Goal: Task Accomplishment & Management: Complete application form

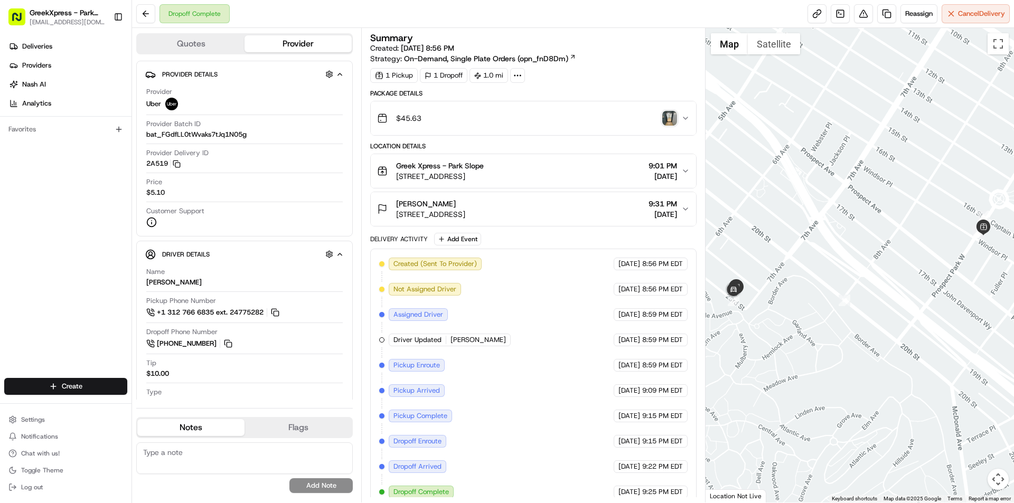
click at [88, 384] on html "GreekXpress - Park Slope [EMAIL_ADDRESS][DOMAIN_NAME] Toggle Sidebar Deliveries…" at bounding box center [507, 251] width 1014 height 503
click at [908, 189] on html "GreekXpress - Park Slope [EMAIL_ADDRESS][DOMAIN_NAME] Toggle Sidebar Deliveries…" at bounding box center [507, 251] width 1014 height 503
click at [106, 385] on html "GreekXpress - Park Slope [EMAIL_ADDRESS][DOMAIN_NAME] Toggle Sidebar Deliveries…" at bounding box center [507, 251] width 1014 height 503
click at [163, 408] on link "Delivery" at bounding box center [191, 406] width 118 height 19
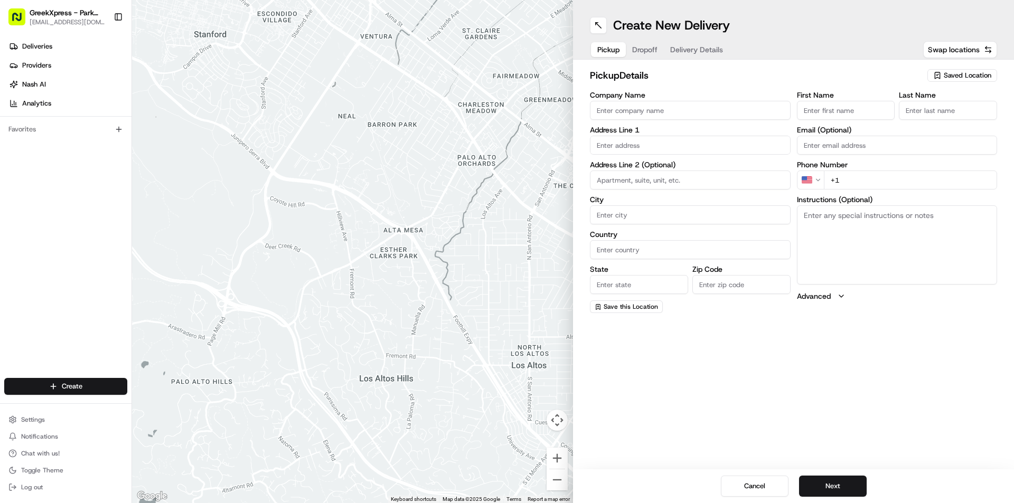
click at [949, 73] on span "Saved Location" at bounding box center [968, 76] width 48 height 10
click at [919, 114] on span "Greek Xpress - Park Slope" at bounding box center [944, 115] width 130 height 10
type input "Greek Xpress - Park Slope"
type input "[STREET_ADDRESS]"
type input "[GEOGRAPHIC_DATA]"
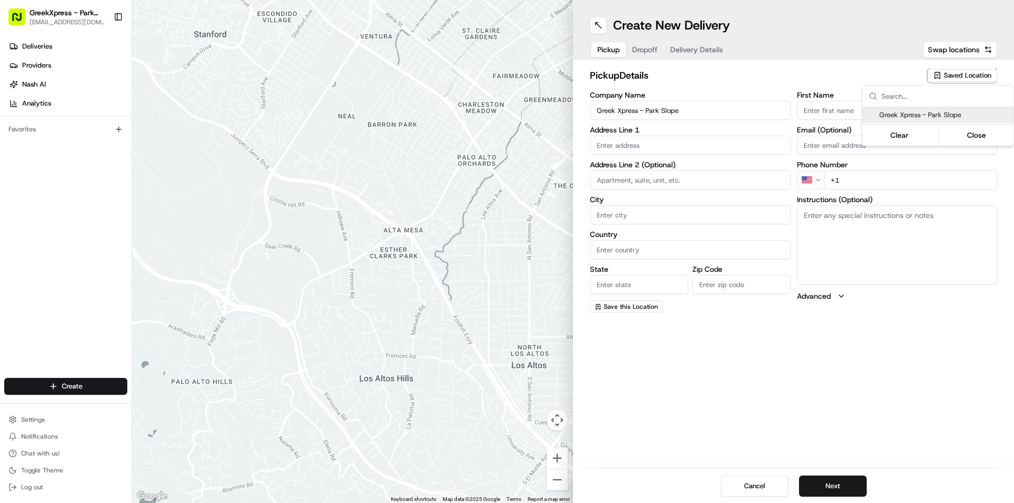
type input "US"
type input "NY"
type input "11215"
type input "Greek"
type input "Xpress"
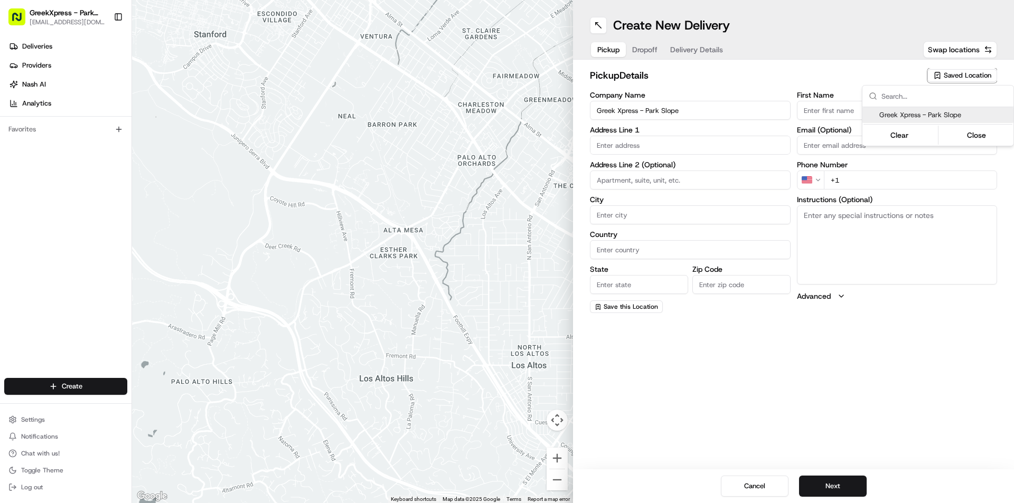
type input "[PHONE_NUMBER]"
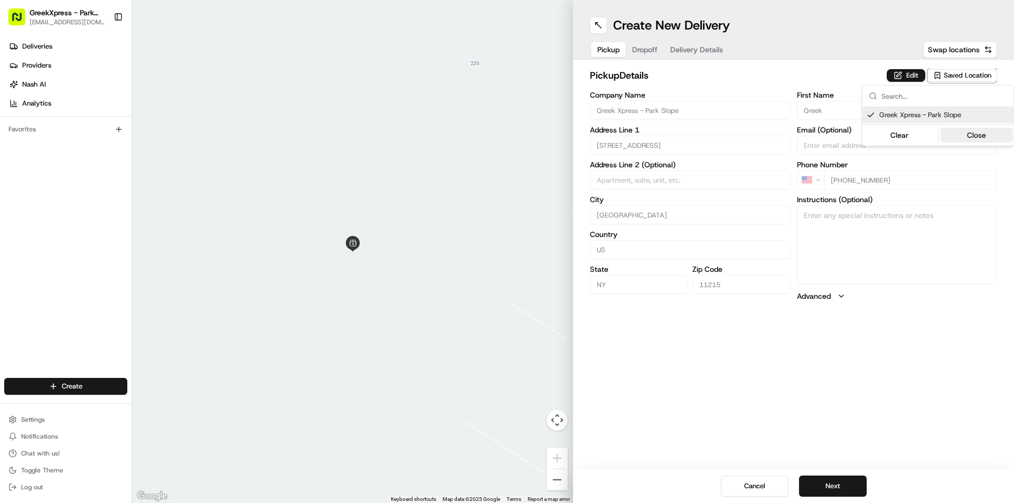
click at [972, 135] on button "Close" at bounding box center [976, 135] width 72 height 15
click at [646, 49] on span "Dropoff" at bounding box center [644, 49] width 25 height 11
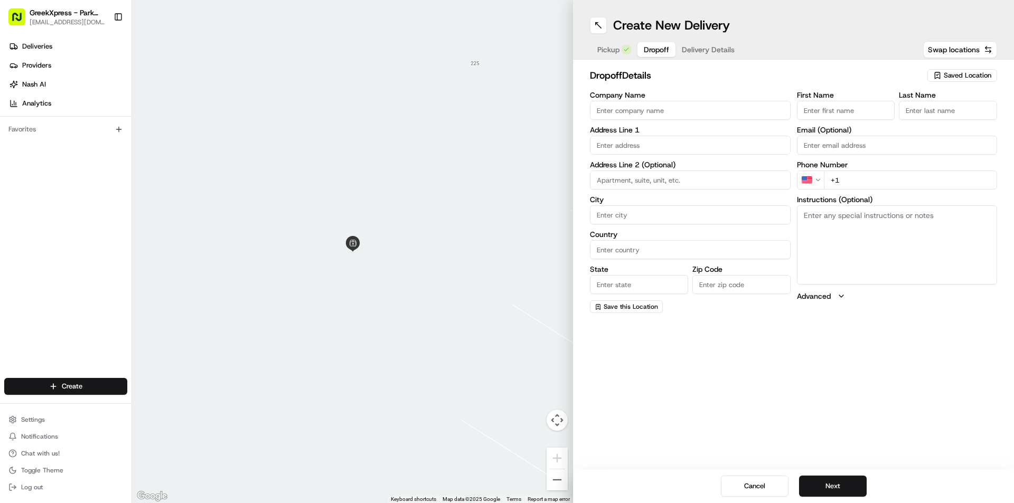
click at [655, 99] on div "Company Name" at bounding box center [690, 105] width 201 height 29
click at [655, 109] on input "Company Name" at bounding box center [690, 110] width 201 height 19
type input "[PERSON_NAME]"
click at [825, 108] on input "First Name" at bounding box center [846, 110] width 98 height 19
type input "[PERSON_NAME]"
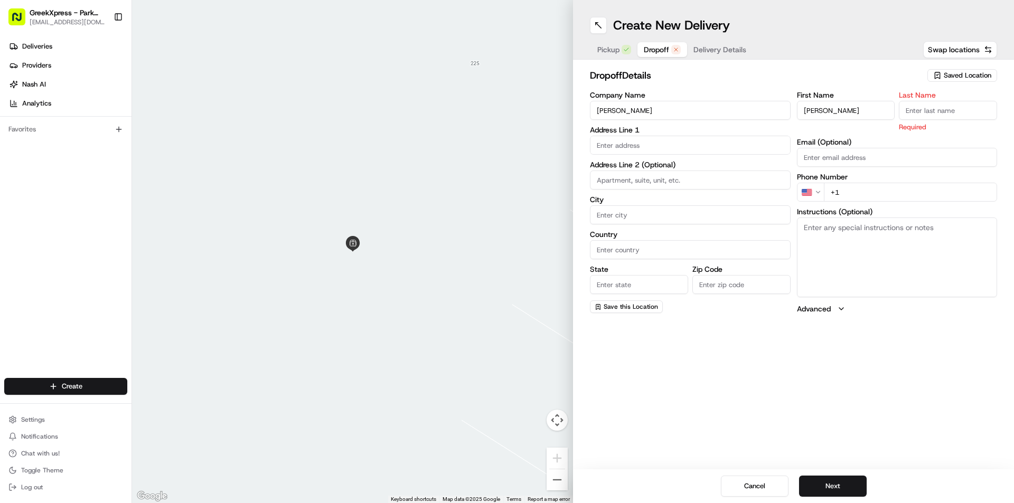
click at [918, 125] on div "First Name [PERSON_NAME] Last Name Required Email (Optional) Phone Number US +1…" at bounding box center [897, 202] width 201 height 223
click at [918, 104] on input "Last Name" at bounding box center [948, 110] width 98 height 19
type input "c"
click at [656, 145] on input "text" at bounding box center [690, 145] width 201 height 19
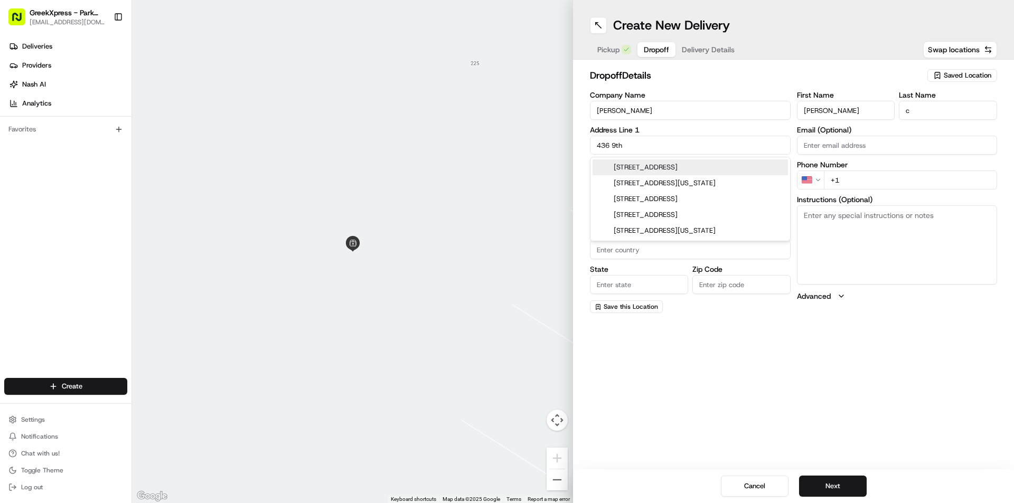
click at [657, 168] on div "[STREET_ADDRESS]" at bounding box center [689, 167] width 195 height 16
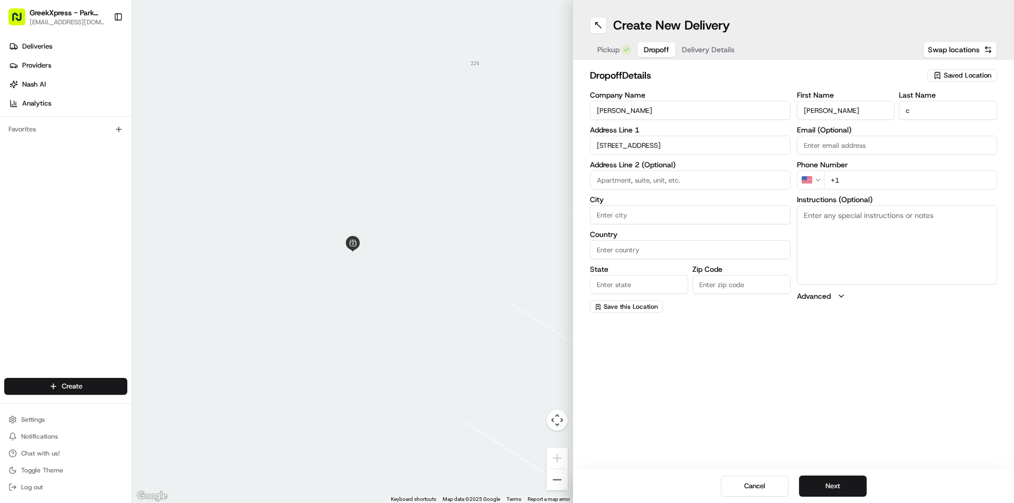
type input "[STREET_ADDRESS]"
type input "[GEOGRAPHIC_DATA]"
type input "NY"
type input "11215"
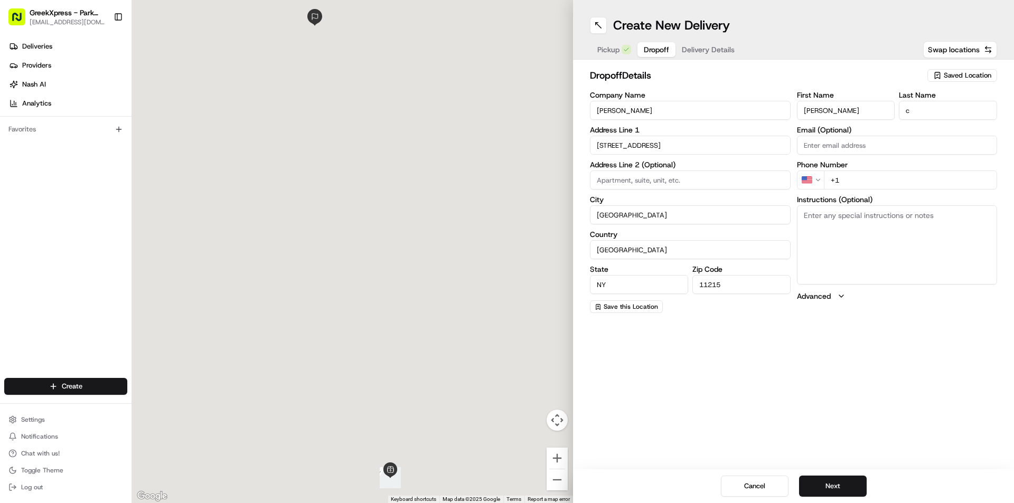
type input "[STREET_ADDRESS]"
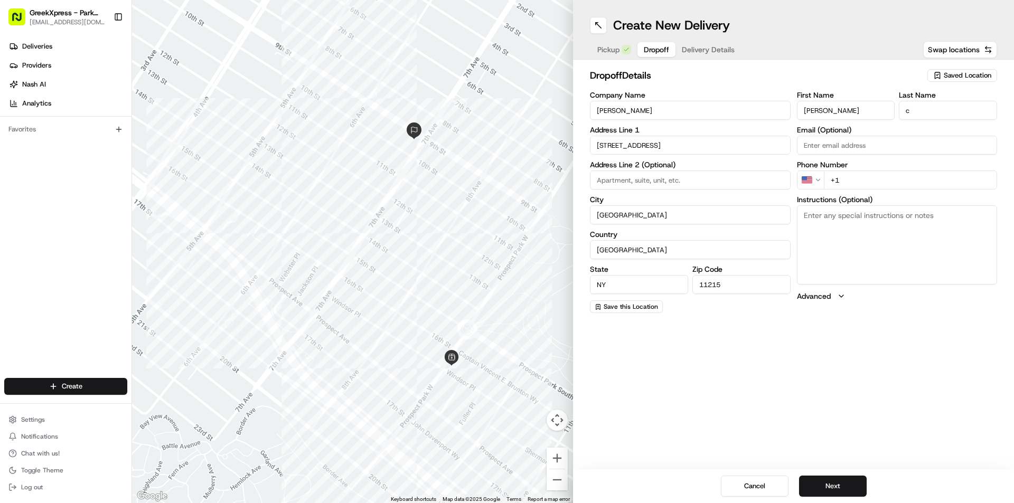
click at [862, 181] on input "+1" at bounding box center [911, 180] width 174 height 19
type input "[PHONE_NUMBER]"
click at [624, 175] on input at bounding box center [690, 180] width 201 height 19
click at [881, 256] on textarea "Instructions (Optional)" at bounding box center [897, 244] width 201 height 79
click at [646, 180] on input at bounding box center [690, 180] width 201 height 19
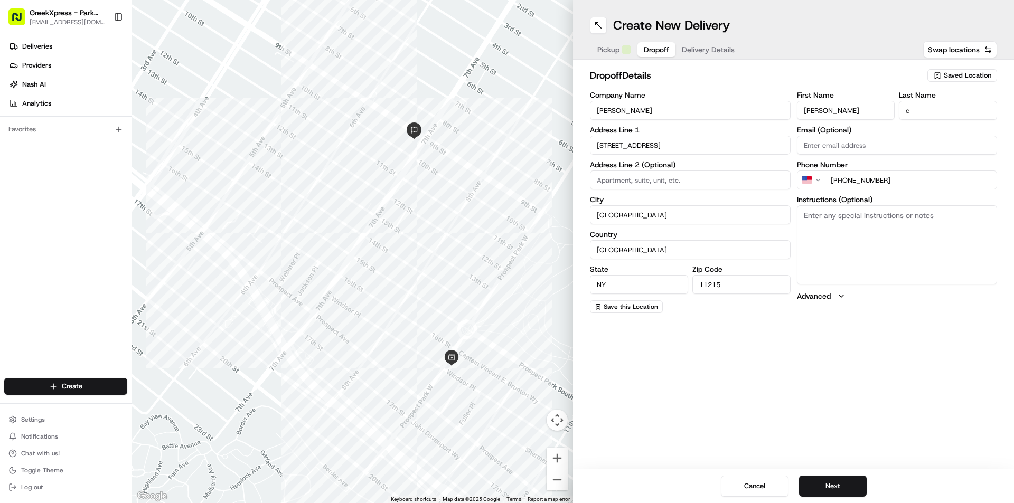
type input "call"
click at [846, 243] on textarea "Instructions (Optional)" at bounding box center [897, 244] width 201 height 79
click at [831, 222] on textarea "Instructions (Optional)" at bounding box center [897, 244] width 201 height 79
click at [824, 484] on button "Next" at bounding box center [833, 486] width 68 height 21
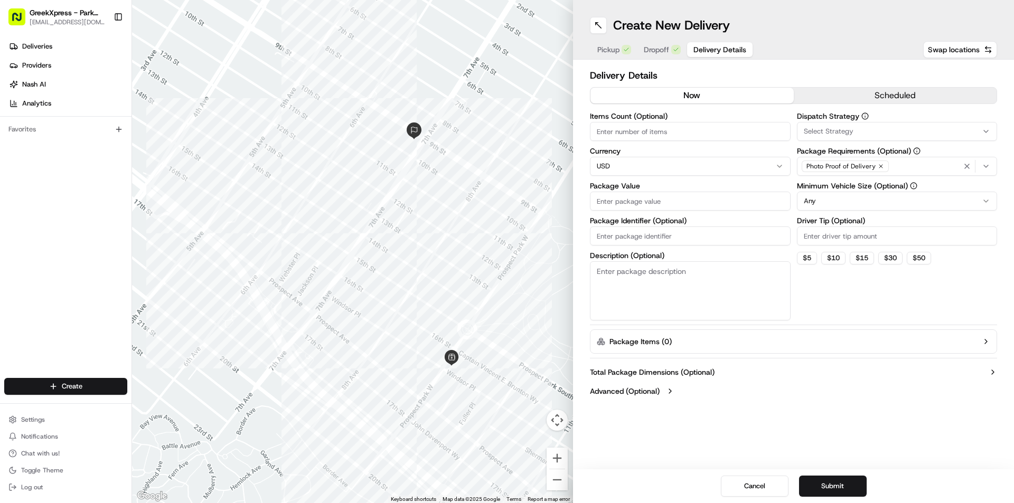
click at [627, 134] on input "Items Count (Optional)" at bounding box center [690, 131] width 201 height 19
type input "1"
click at [817, 257] on div "$ 5 $ 10 $ 15 $ 30 $ 50" at bounding box center [897, 258] width 201 height 13
click at [817, 257] on button "$ 5" at bounding box center [807, 258] width 20 height 13
type input "5"
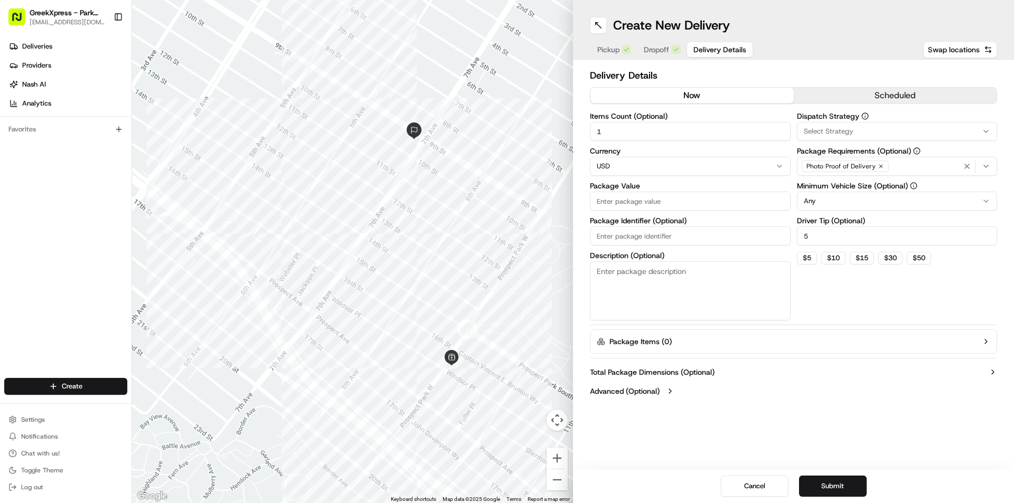
click at [624, 203] on input "Package Value" at bounding box center [690, 201] width 201 height 19
type input "5"
type input "25.53"
click at [816, 479] on button "Submit" at bounding box center [833, 486] width 68 height 21
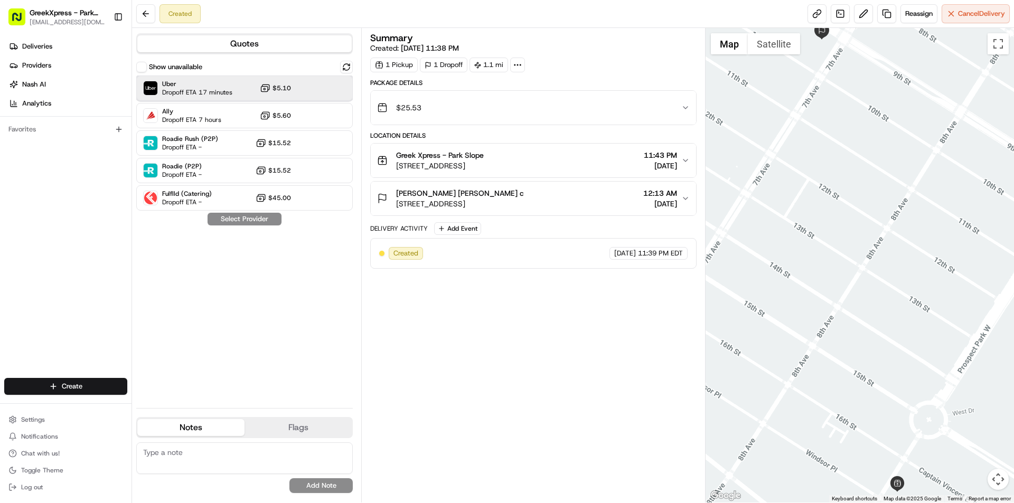
click at [237, 93] on div "Uber Dropoff ETA 17 minutes $5.10" at bounding box center [244, 88] width 217 height 25
click at [264, 215] on button "Assign Provider" at bounding box center [244, 219] width 75 height 13
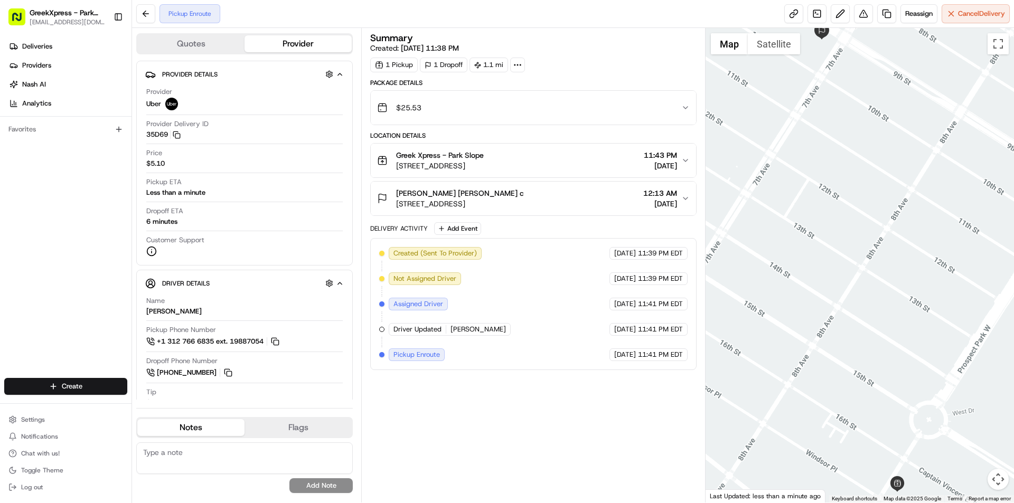
click at [86, 387] on html "GreekXpress - Park Slope [EMAIL_ADDRESS][DOMAIN_NAME] Toggle Sidebar Deliveries…" at bounding box center [507, 251] width 1014 height 503
click at [209, 402] on link "Delivery" at bounding box center [191, 406] width 118 height 19
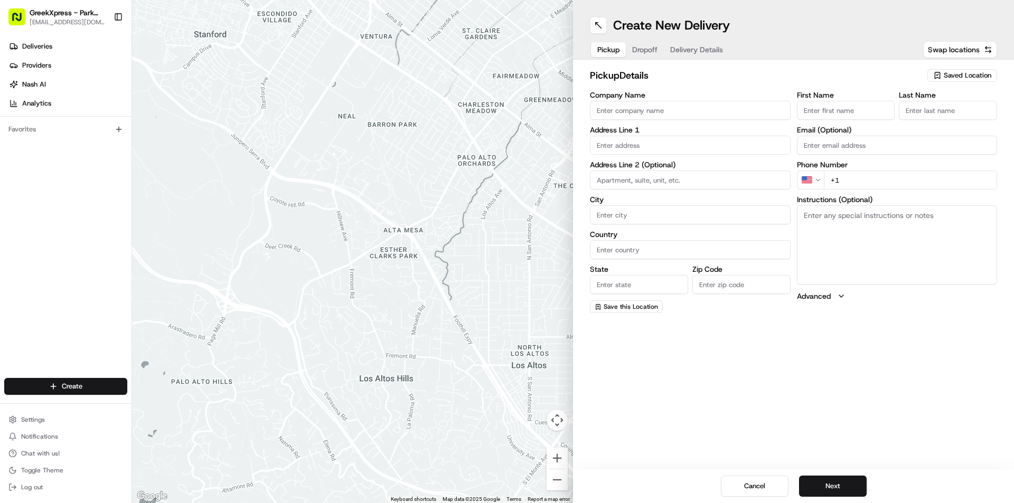
click at [934, 73] on icon "button" at bounding box center [937, 75] width 8 height 8
click at [892, 109] on div "Greek Xpress - Park Slope" at bounding box center [937, 115] width 151 height 16
type input "Greek Xpress - Park Slope"
type input "[STREET_ADDRESS]"
type input "[GEOGRAPHIC_DATA]"
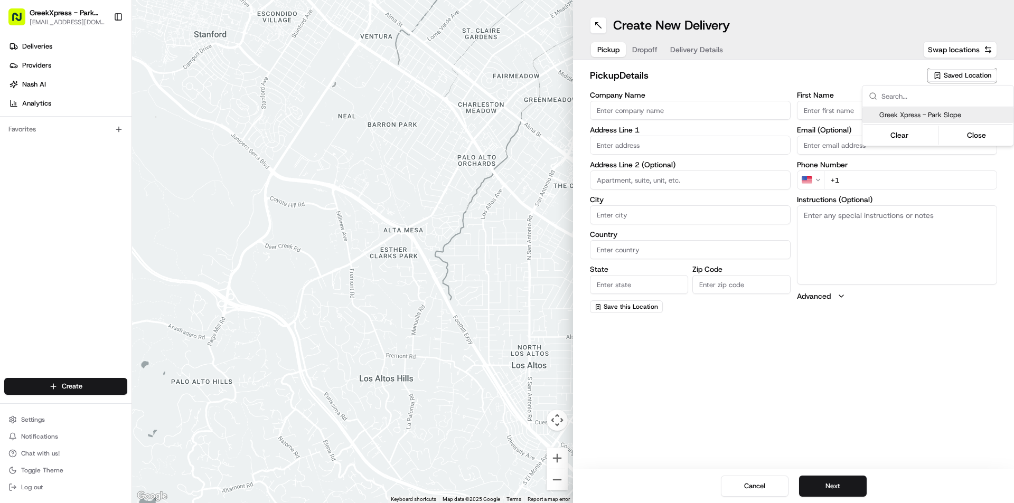
type input "US"
type input "NY"
type input "11215"
type input "Greek"
type input "Xpress"
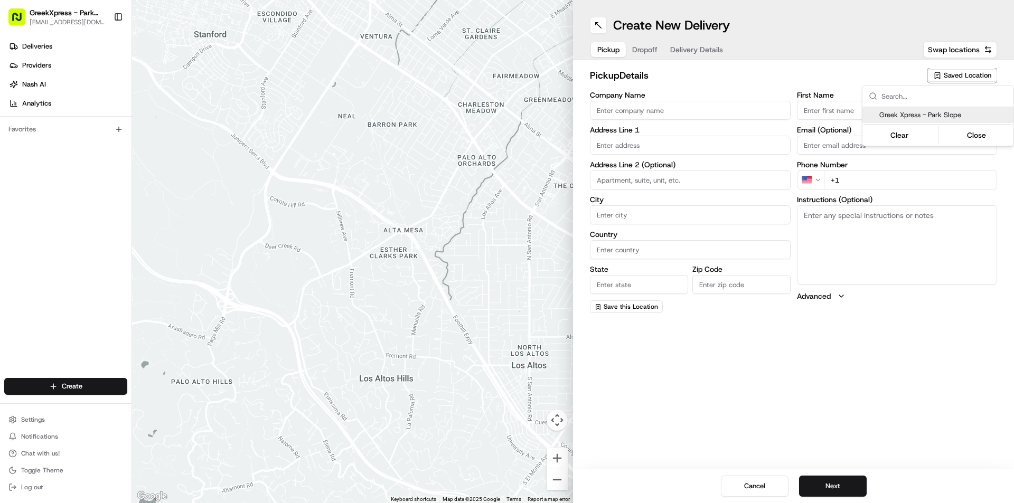
type input "[PHONE_NUMBER]"
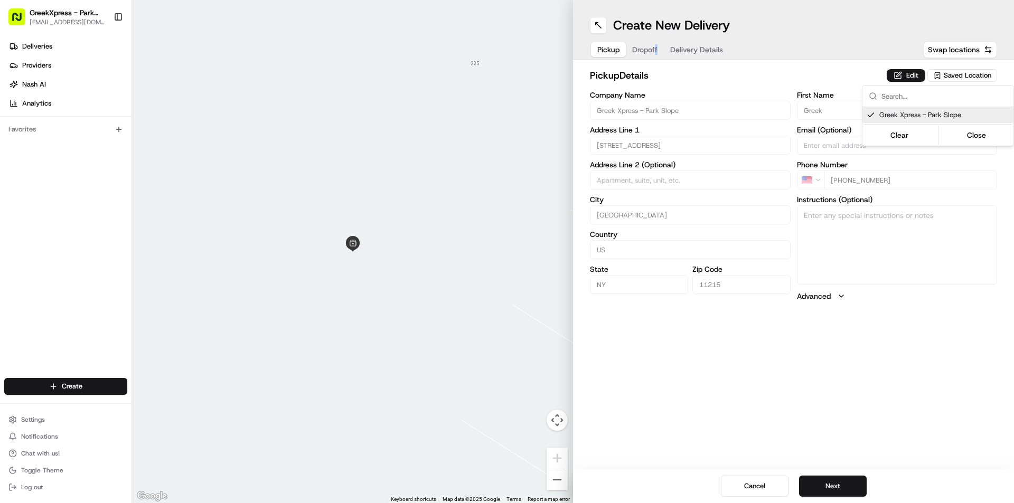
click at [655, 48] on html "GreekXpress - Park Slope [EMAIL_ADDRESS][DOMAIN_NAME] Toggle Sidebar Deliveries…" at bounding box center [507, 251] width 1014 height 503
click at [642, 52] on button "Dropoff" at bounding box center [645, 49] width 38 height 15
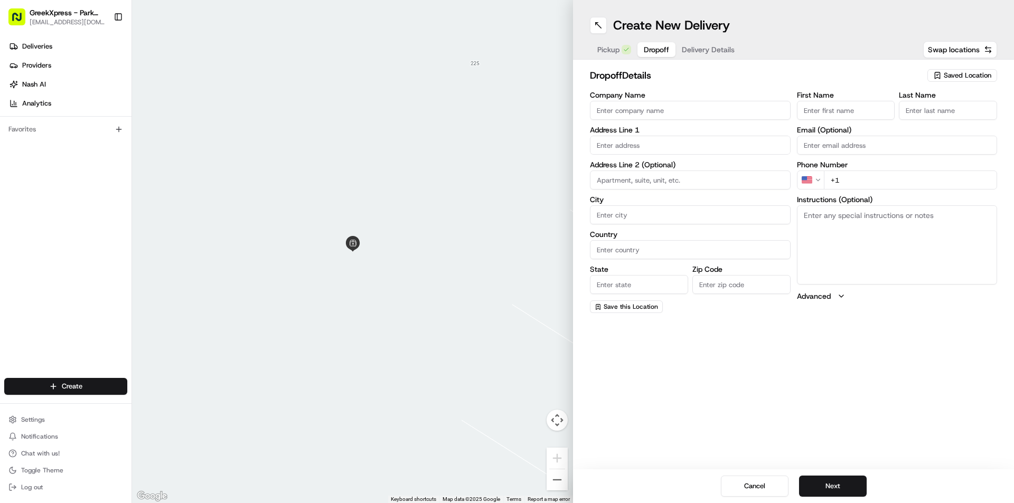
click at [644, 114] on input "Company Name" at bounding box center [690, 110] width 201 height 19
type input "[PERSON_NAME]"
click at [819, 111] on input "First Name" at bounding box center [846, 110] width 98 height 19
type input "[PERSON_NAME]"
click at [929, 111] on input "Last Name" at bounding box center [948, 110] width 98 height 19
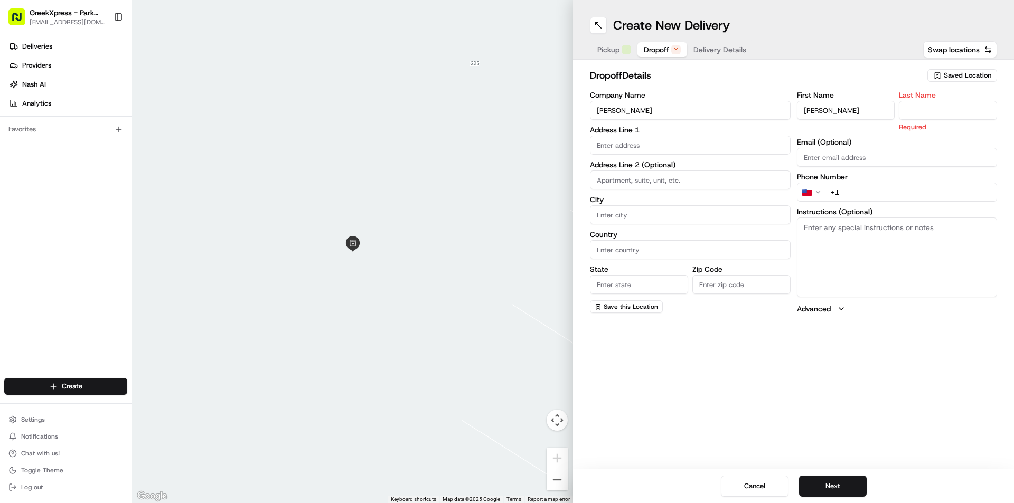
click at [928, 117] on input "Last Name" at bounding box center [948, 110] width 98 height 19
click at [928, 112] on input "Last Name" at bounding box center [948, 110] width 98 height 19
type input "c"
click at [651, 144] on input "text" at bounding box center [690, 145] width 201 height 19
